Goal: Task Accomplishment & Management: Complete application form

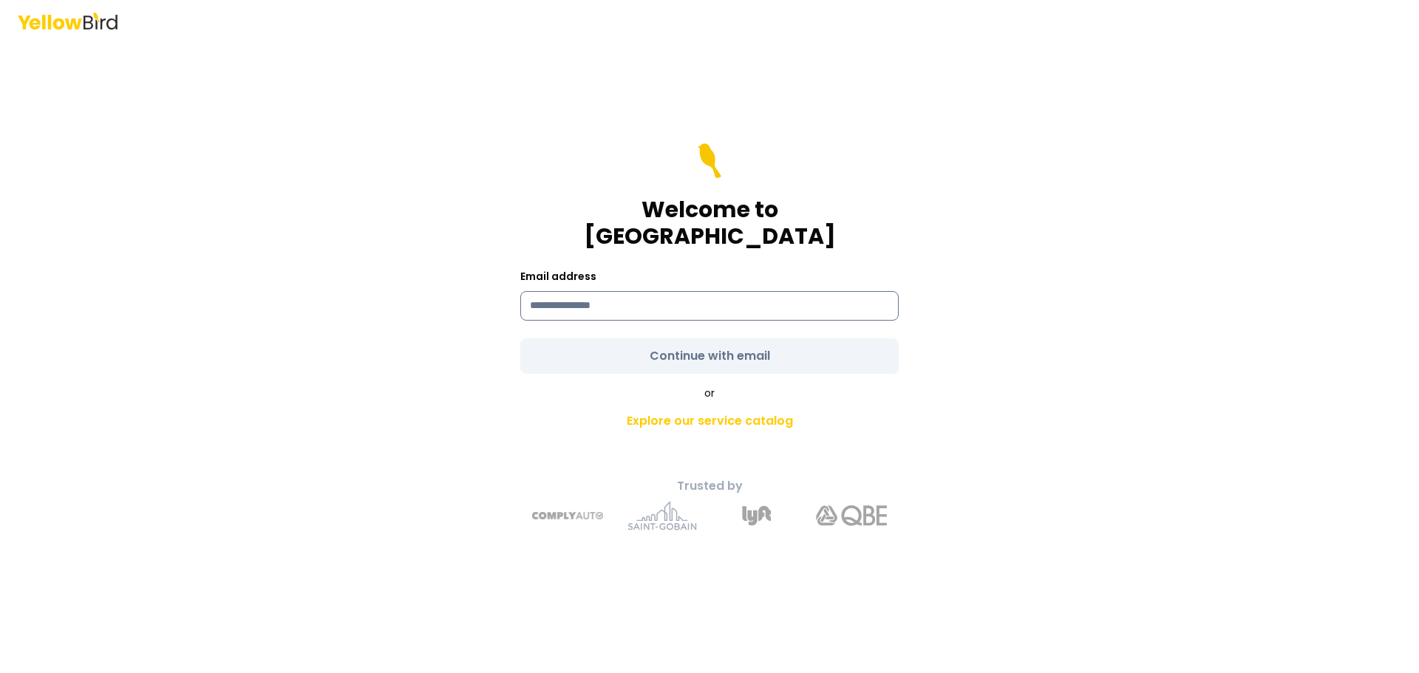
click at [667, 293] on input at bounding box center [709, 306] width 378 height 30
type input "**********"
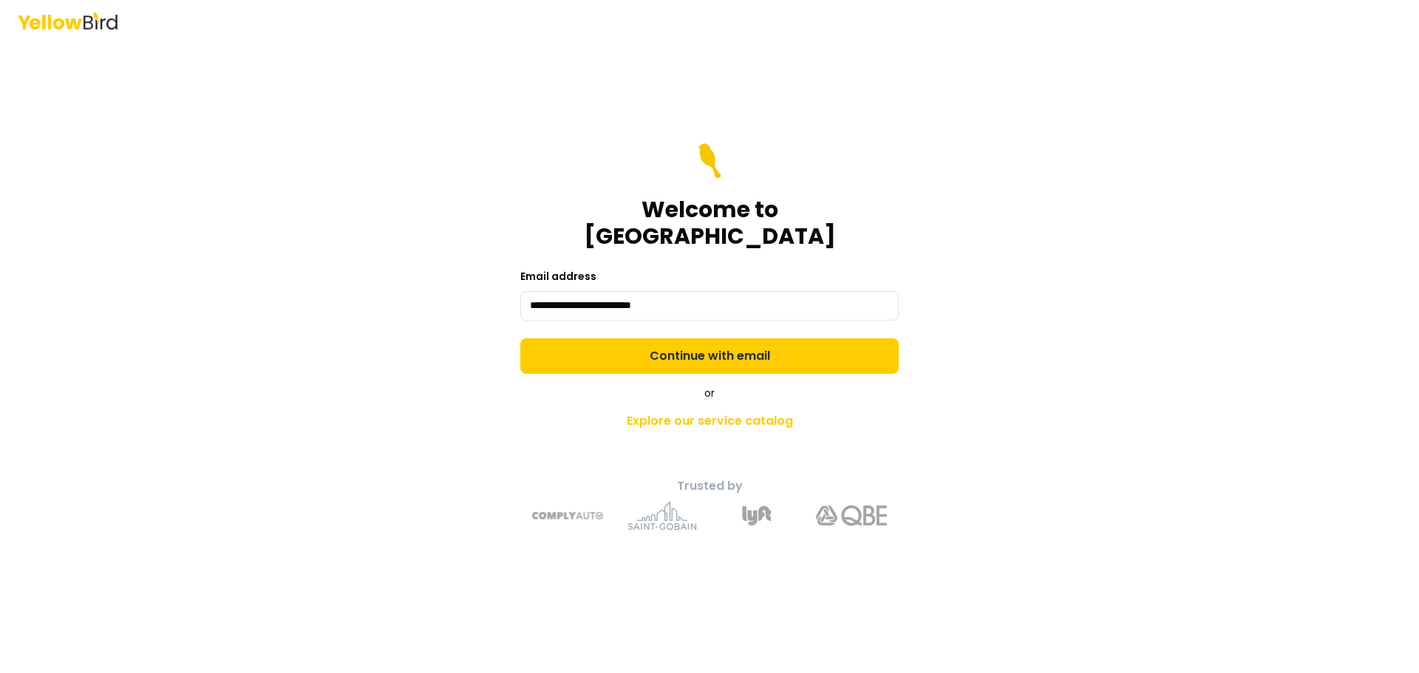
click at [671, 339] on form "**********" at bounding box center [709, 258] width 378 height 231
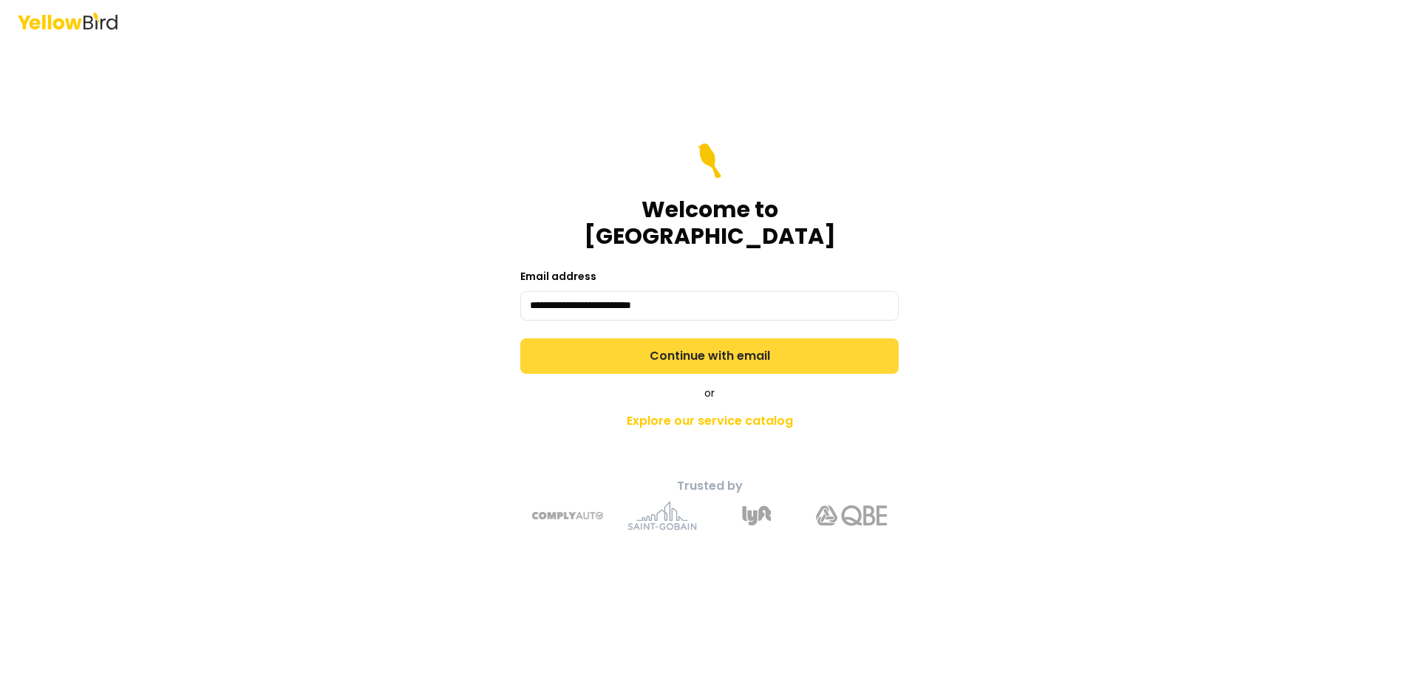
click at [698, 339] on button "Continue with email" at bounding box center [709, 356] width 378 height 35
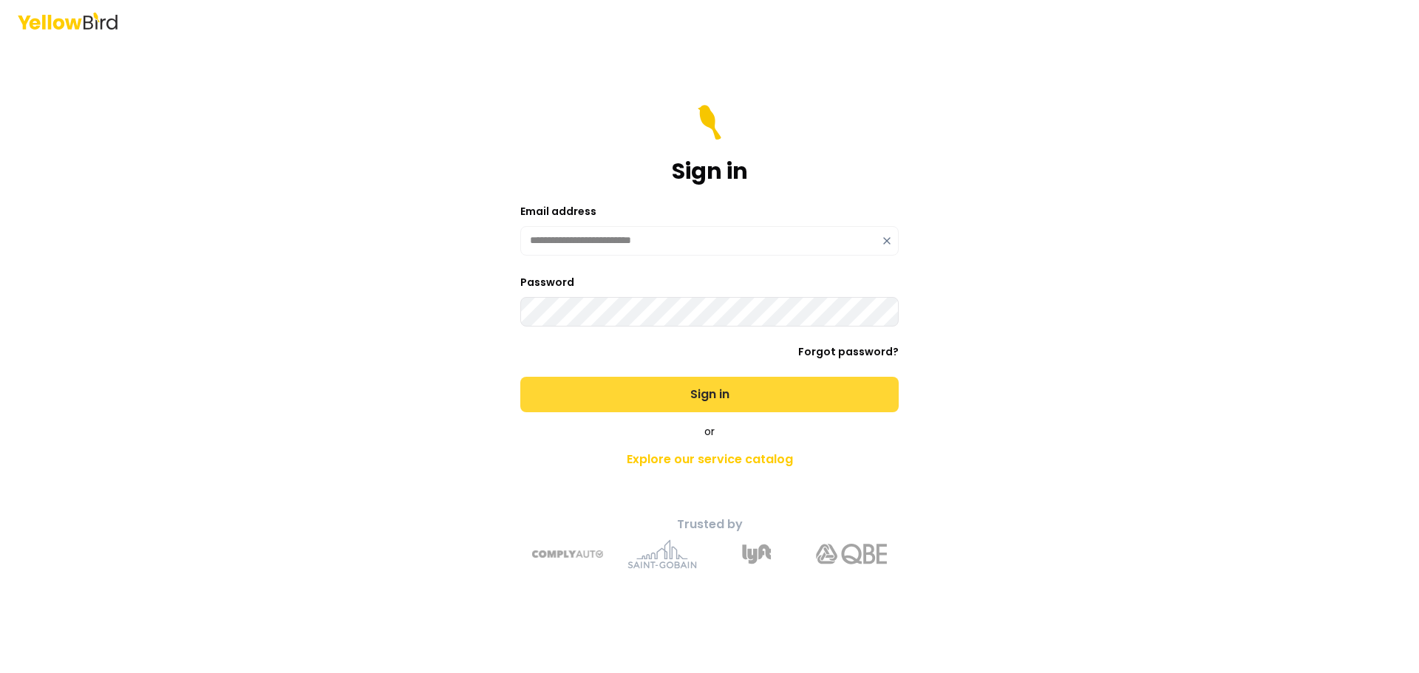
click at [712, 392] on button "Sign in" at bounding box center [709, 394] width 378 height 35
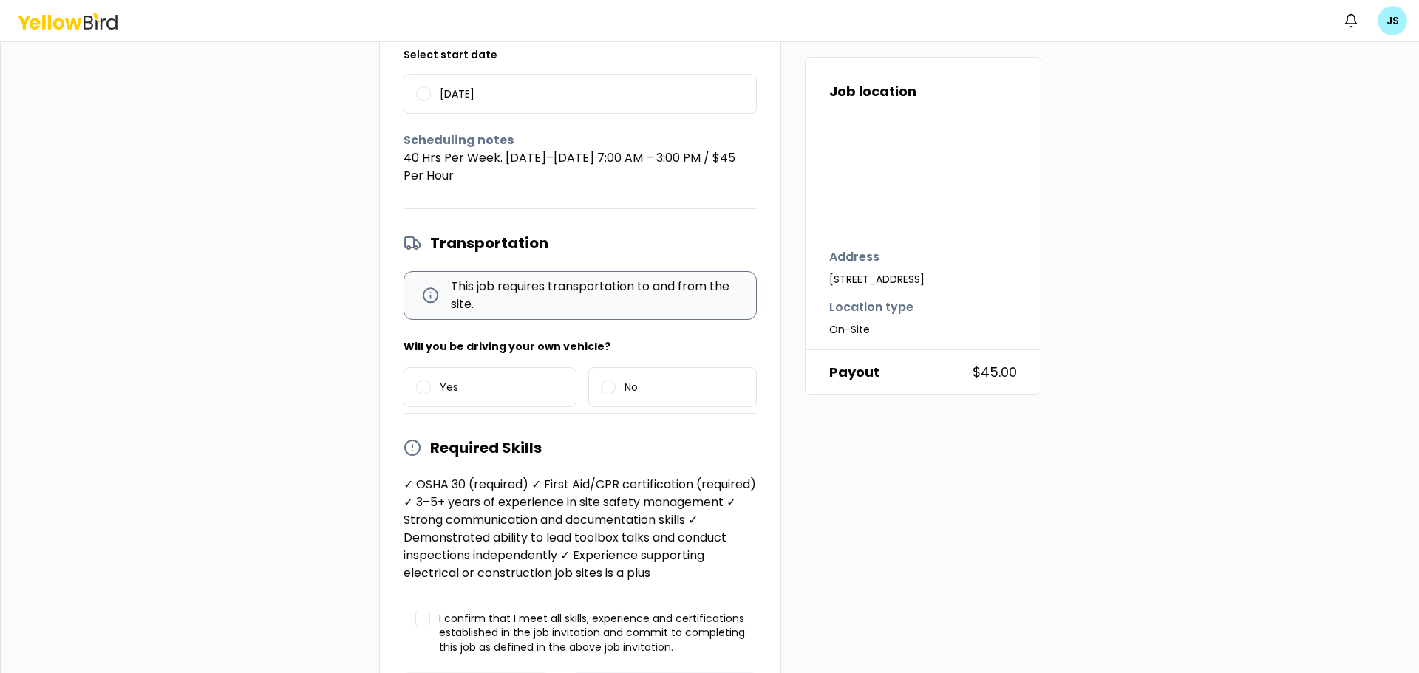
scroll to position [514, 0]
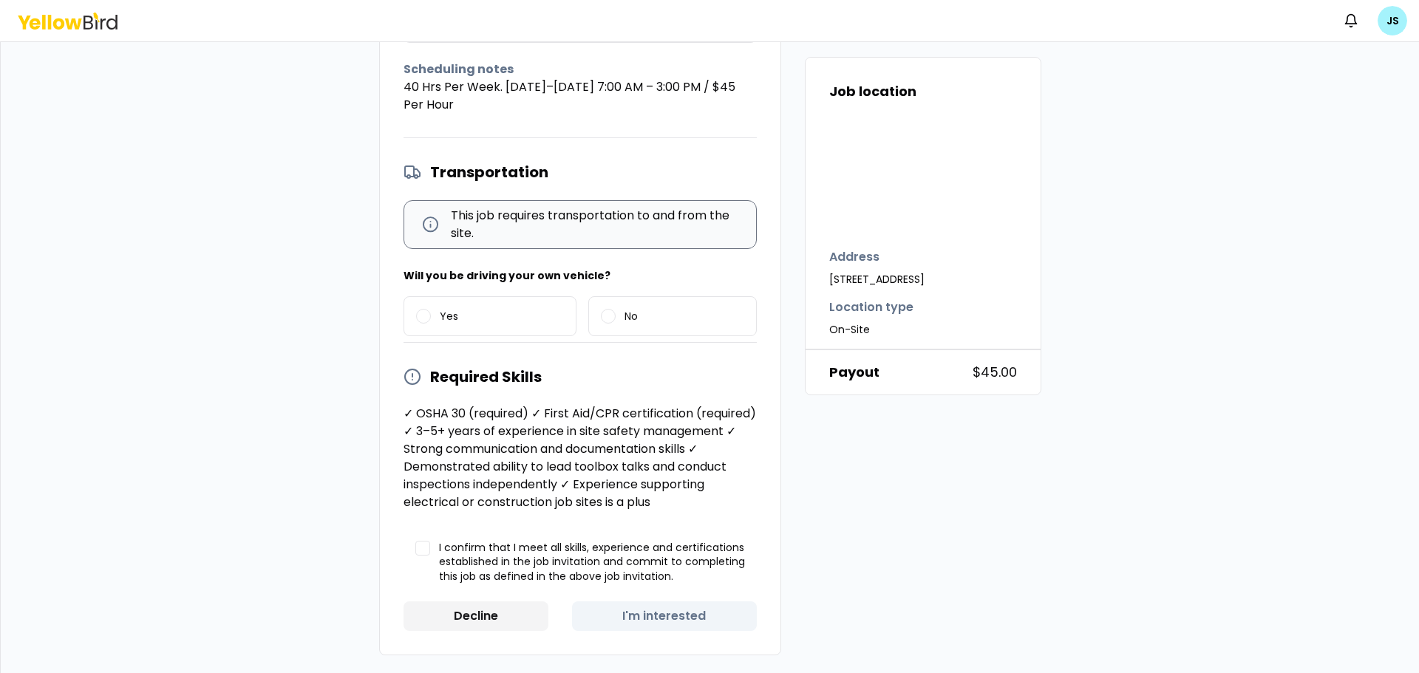
click at [426, 548] on label "I confirm that I meet all skills, experience and certifications established in …" at bounding box center [580, 562] width 353 height 67
click at [426, 548] on button "I confirm that I meet all skills, experience and certifications established in …" at bounding box center [422, 548] width 15 height 15
click at [475, 612] on button "Decline" at bounding box center [477, 617] width 146 height 30
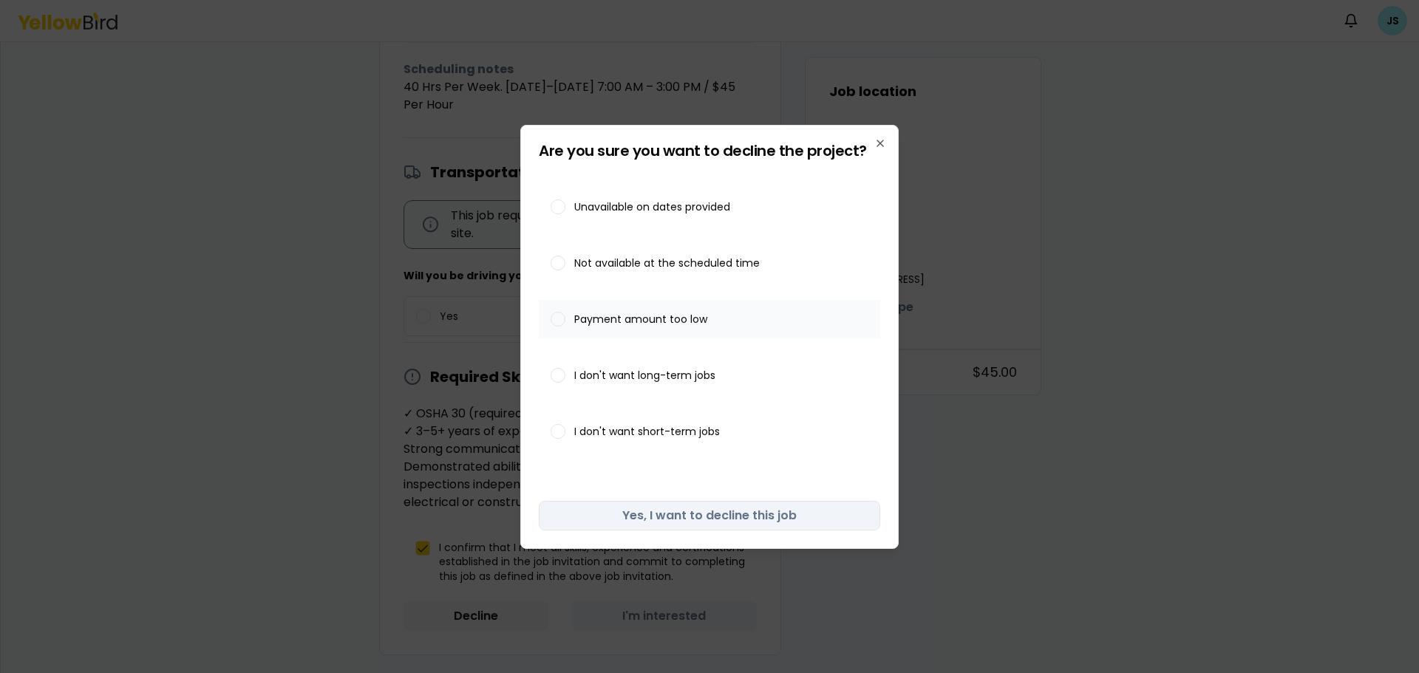
click at [557, 319] on button "Payment amount too low" at bounding box center [558, 319] width 15 height 15
click at [735, 520] on button "Yes, I want to decline this job" at bounding box center [709, 516] width 341 height 30
